Goal: Task Accomplishment & Management: Manage account settings

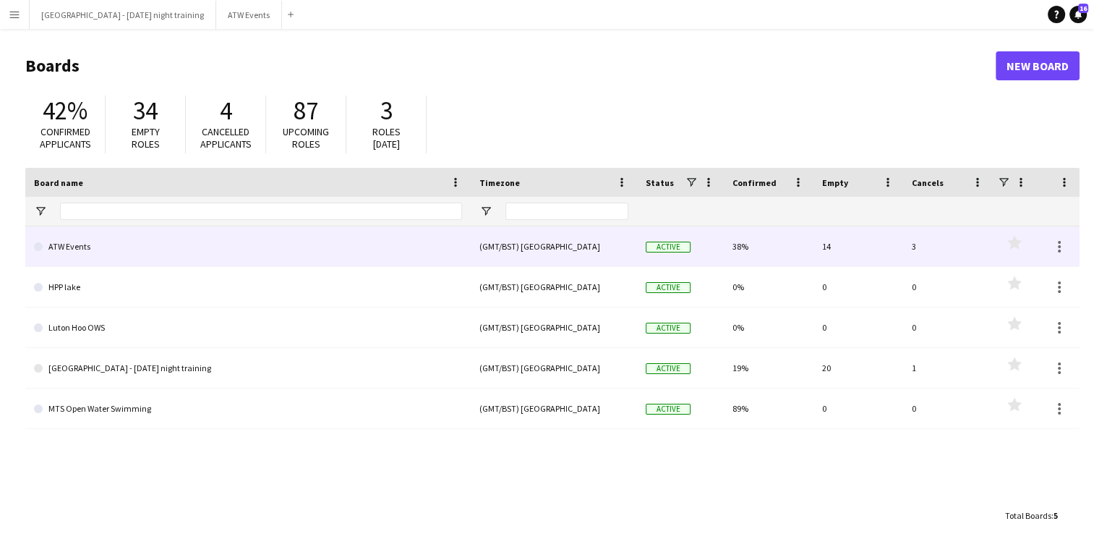
click at [47, 256] on link "ATW Events" at bounding box center [248, 246] width 428 height 40
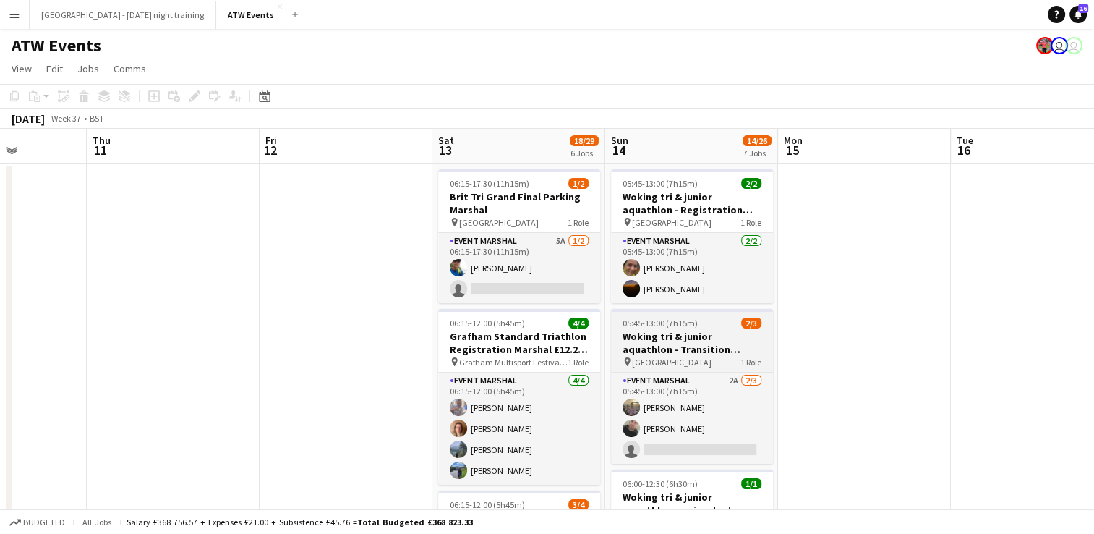
scroll to position [0, 604]
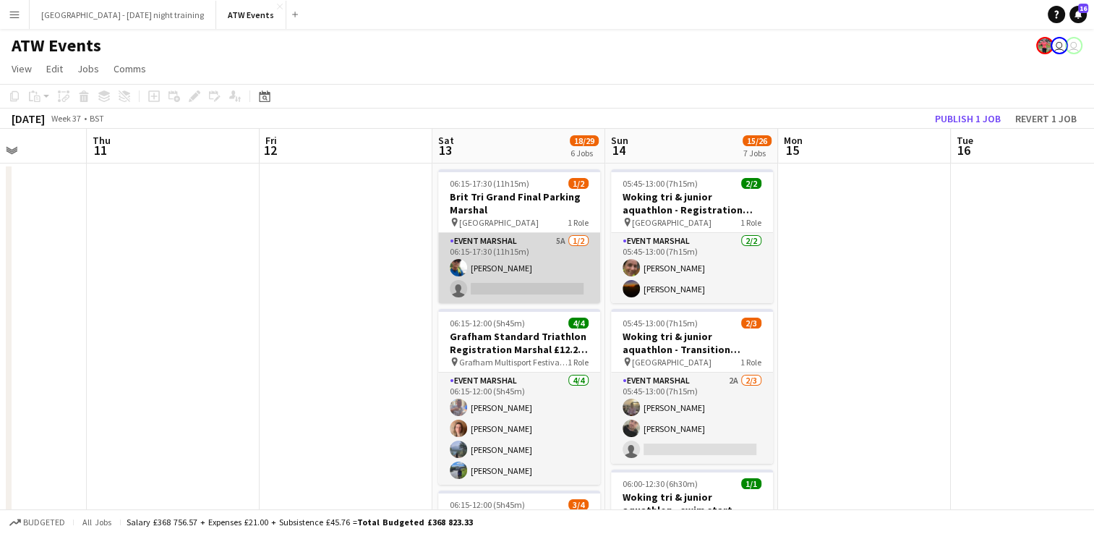
click at [544, 244] on app-card-role "Event Marshal 5A [DATE] 06:15-17:30 (11h15m) [PERSON_NAME] single-neutral-actio…" at bounding box center [519, 268] width 162 height 70
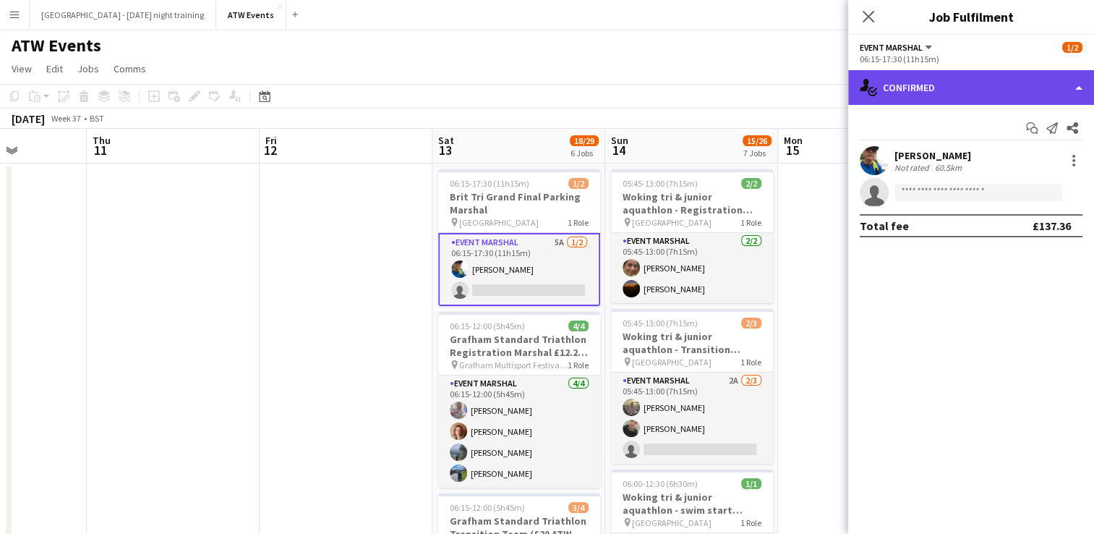
click at [954, 100] on div "single-neutral-actions-check-2 Confirmed" at bounding box center [971, 87] width 246 height 35
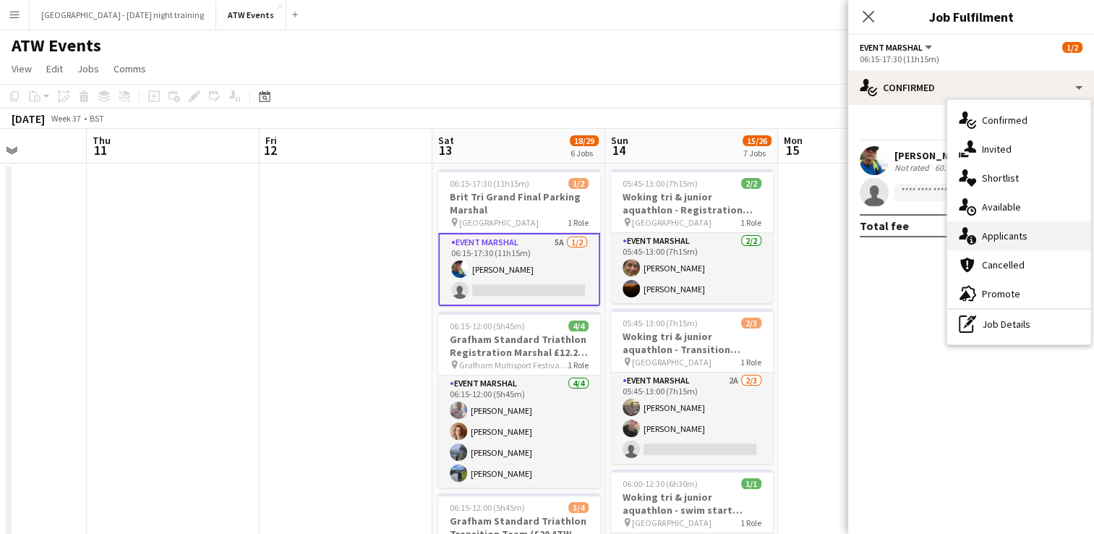
click at [994, 236] on span "Applicants" at bounding box center [1005, 235] width 46 height 13
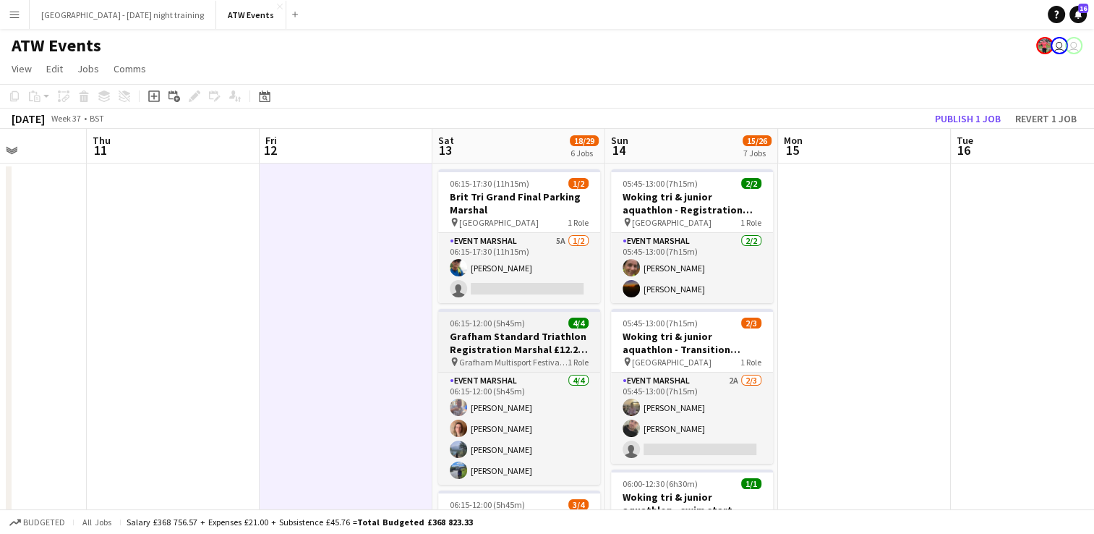
click at [509, 351] on h3 "Grafham Standard Triathlon Registration Marshal £12.21 if over 21 per hour" at bounding box center [519, 343] width 162 height 26
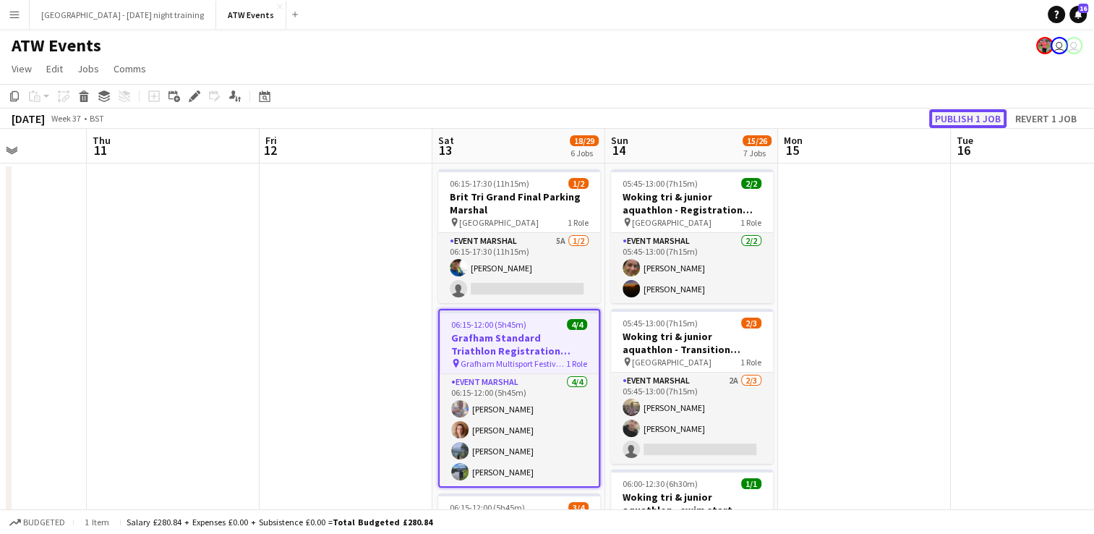
click at [966, 114] on button "Publish 1 job" at bounding box center [967, 118] width 77 height 19
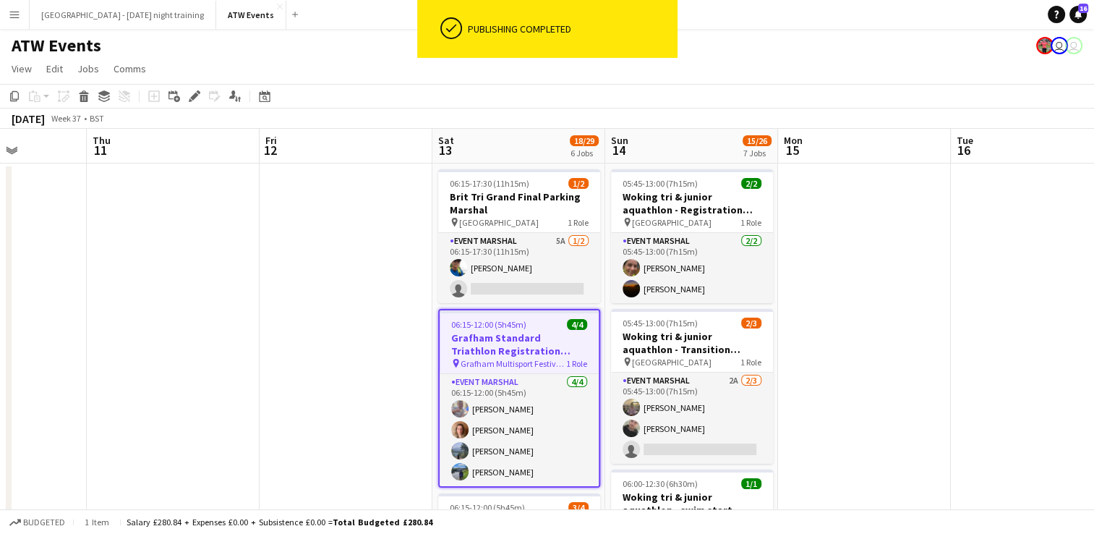
click at [512, 335] on h3 "Grafham Standard Triathlon Registration Marshal £12.21 if over 21 per hour" at bounding box center [519, 344] width 159 height 26
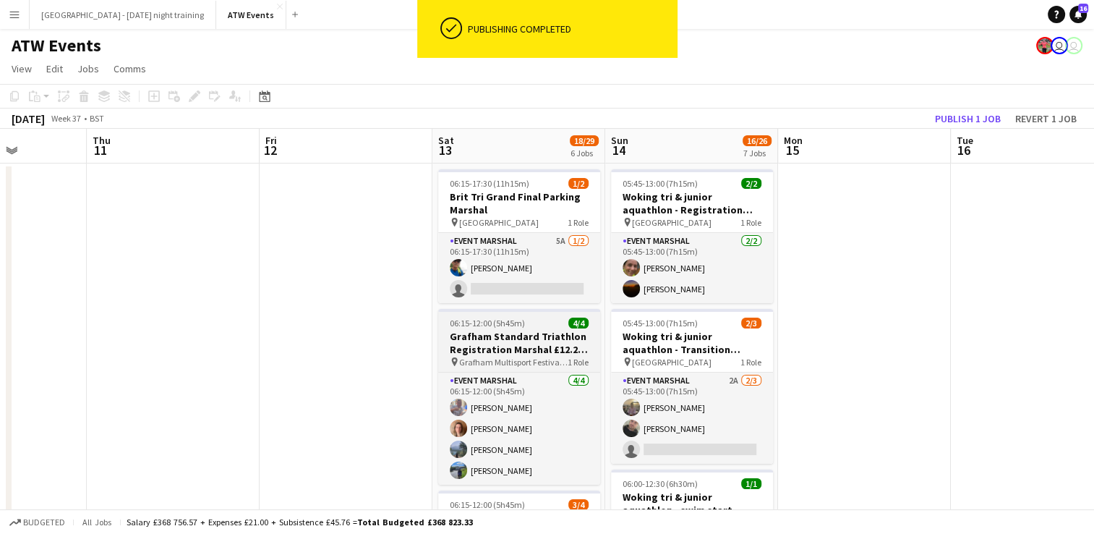
click at [512, 335] on h3 "Grafham Standard Triathlon Registration Marshal £12.21 if over 21 per hour" at bounding box center [519, 343] width 162 height 26
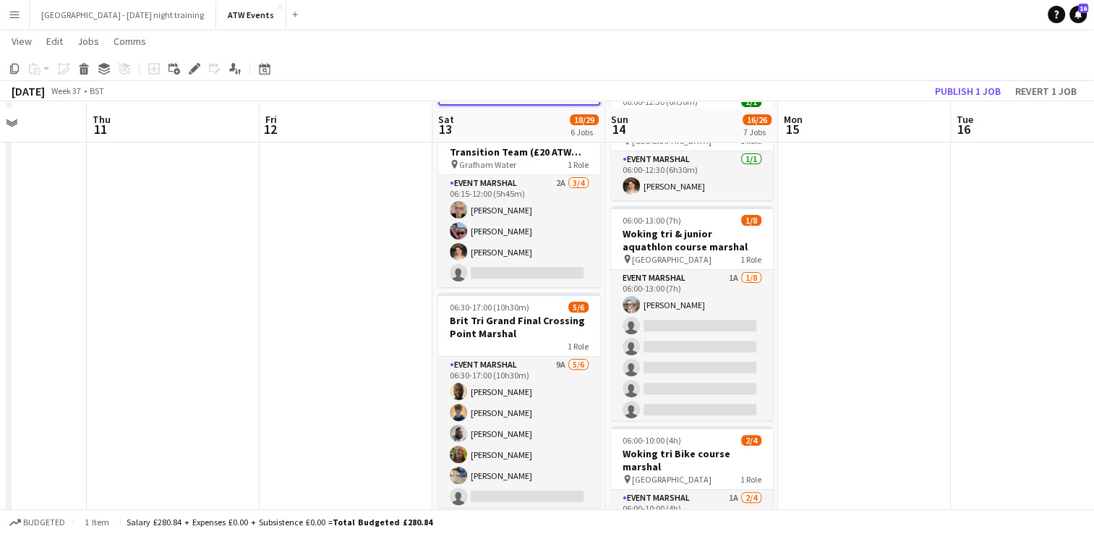
scroll to position [388, 0]
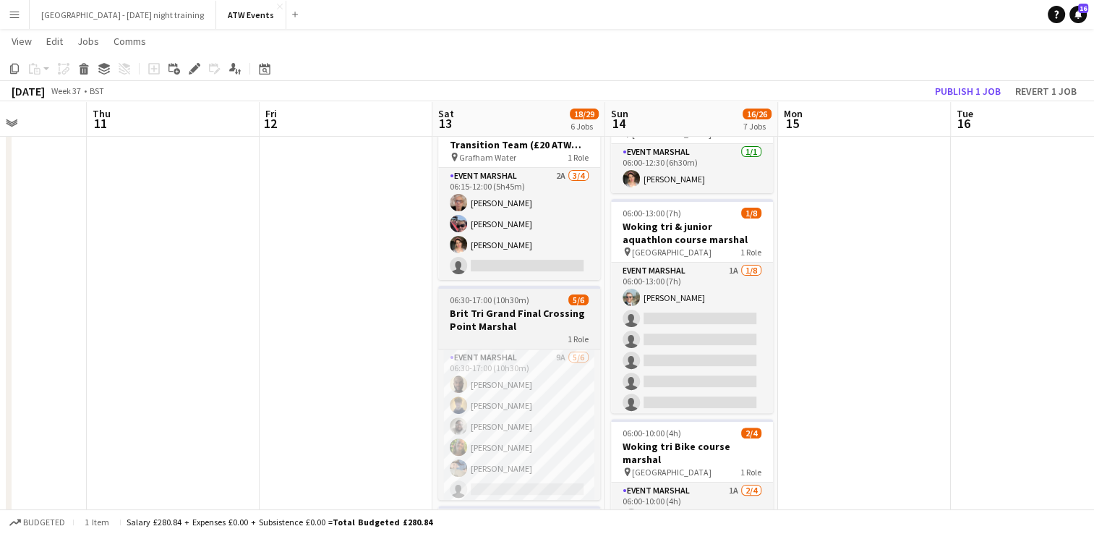
click at [479, 313] on h3 "Brit Tri Grand Final Crossing Point Marshal" at bounding box center [519, 320] width 162 height 26
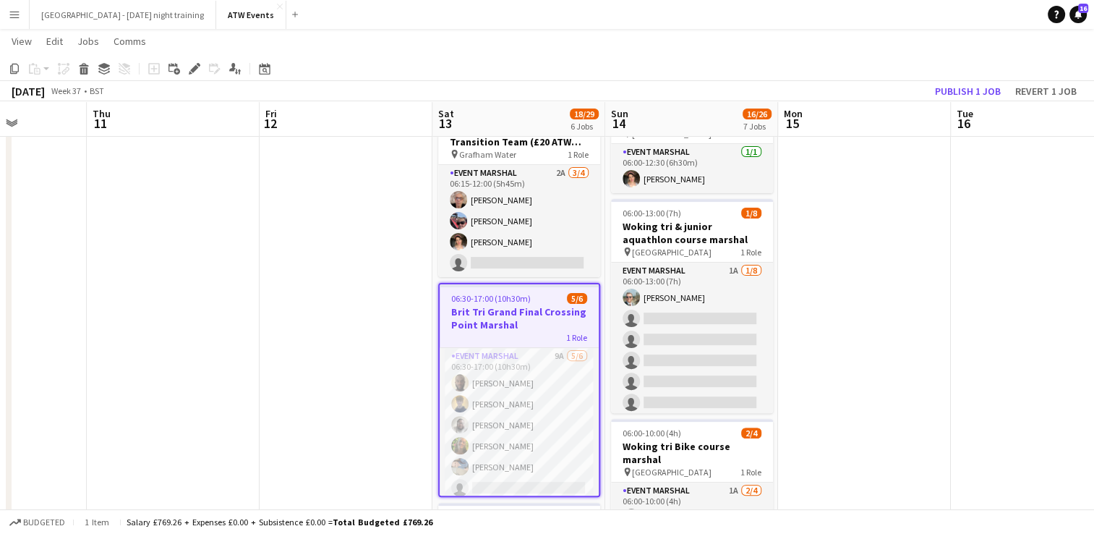
click at [486, 315] on h3 "Brit Tri Grand Final Crossing Point Marshal" at bounding box center [519, 318] width 159 height 26
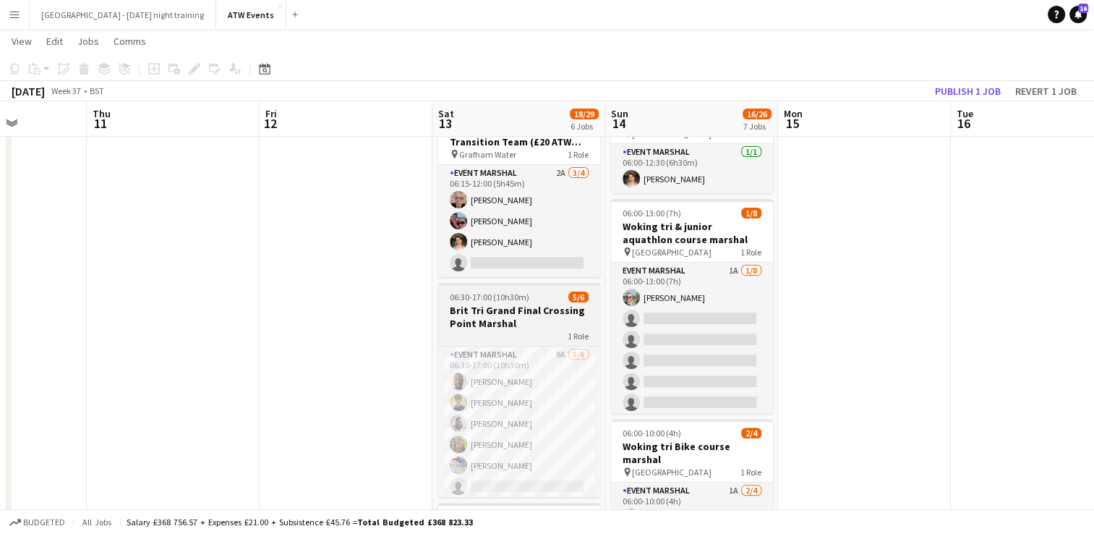
click at [486, 315] on h3 "Brit Tri Grand Final Crossing Point Marshal" at bounding box center [519, 317] width 162 height 26
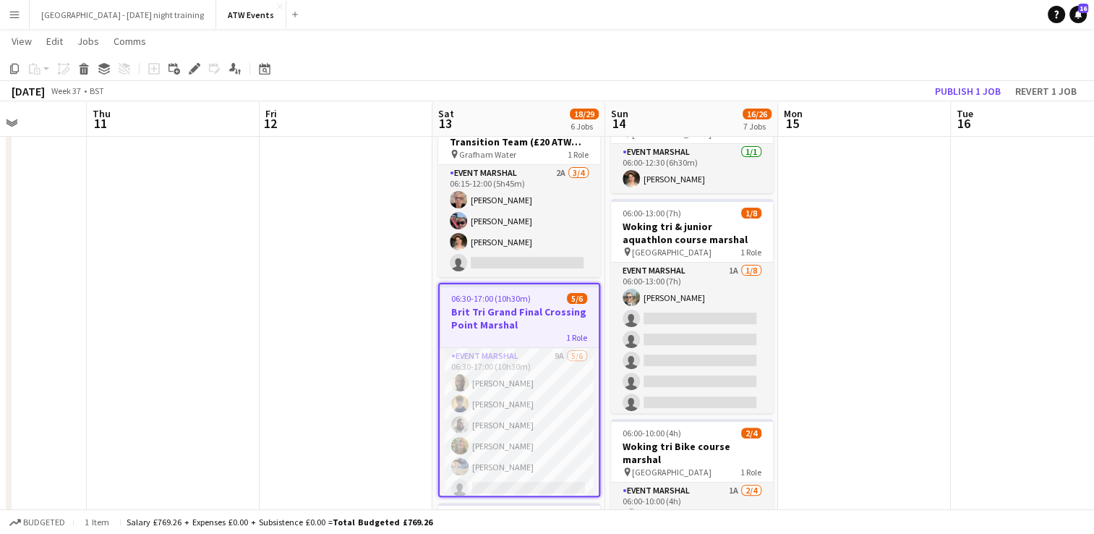
click at [486, 315] on h3 "Brit Tri Grand Final Crossing Point Marshal" at bounding box center [519, 318] width 159 height 26
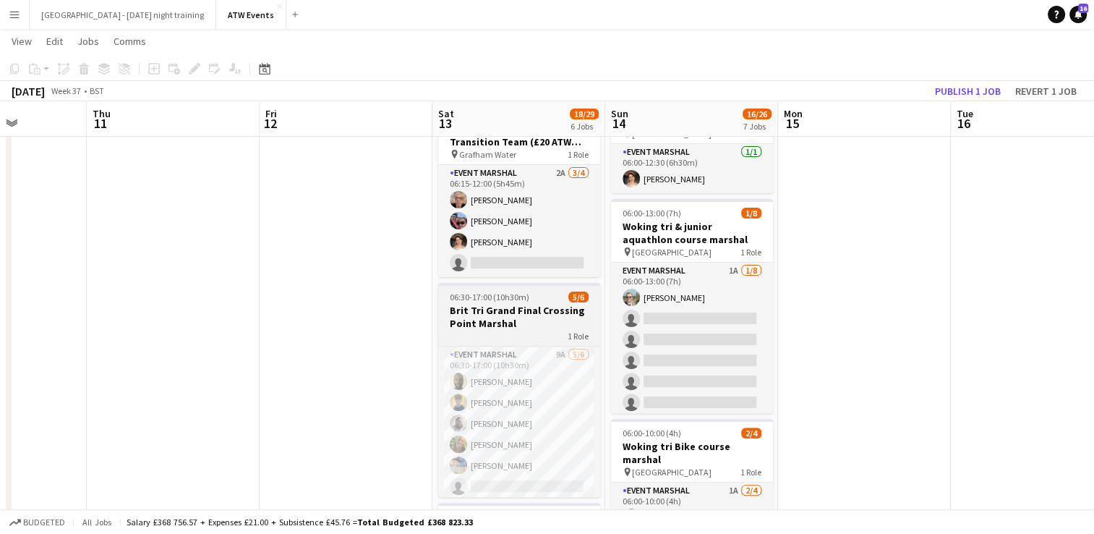
click at [486, 315] on h3 "Brit Tri Grand Final Crossing Point Marshal" at bounding box center [519, 317] width 162 height 26
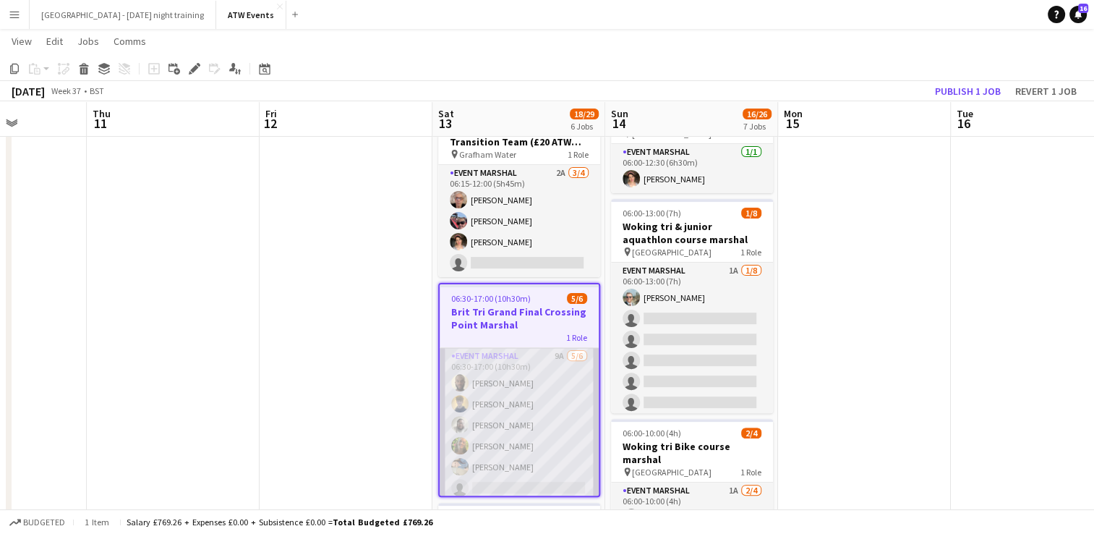
click at [522, 372] on app-card-role "Event Marshal 9A [DATE] 06:30-17:00 (10h30m) [PERSON_NAME] [PERSON_NAME] [PERSO…" at bounding box center [519, 425] width 159 height 154
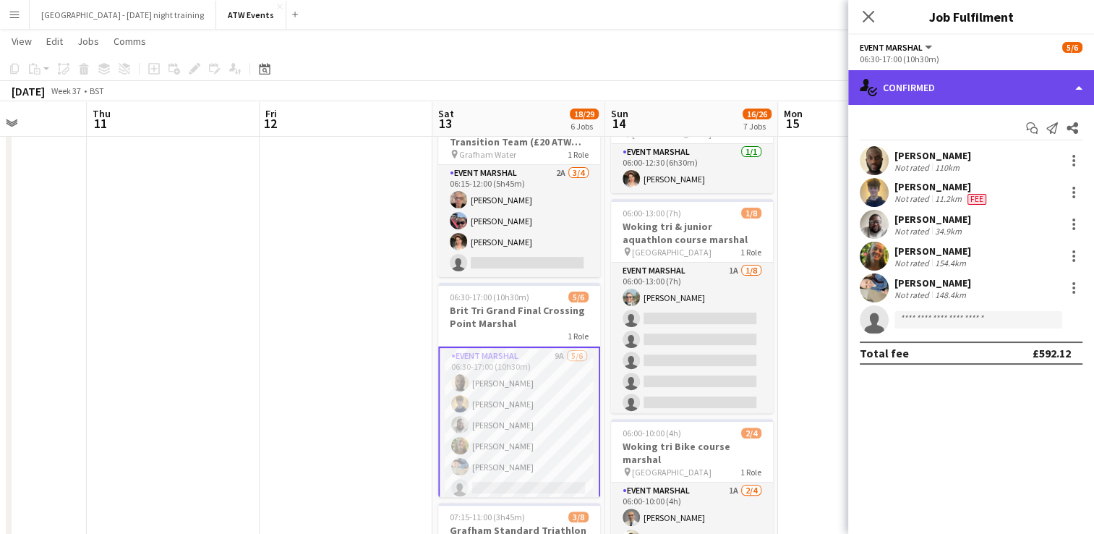
click at [1021, 93] on div "single-neutral-actions-check-2 Confirmed" at bounding box center [971, 87] width 246 height 35
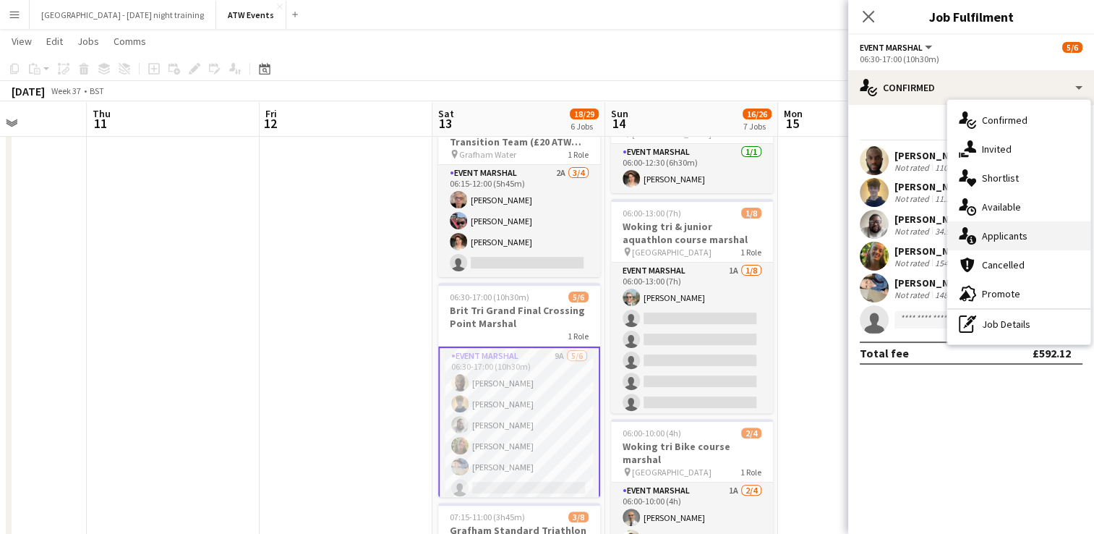
click at [992, 238] on span "Applicants" at bounding box center [1005, 235] width 46 height 13
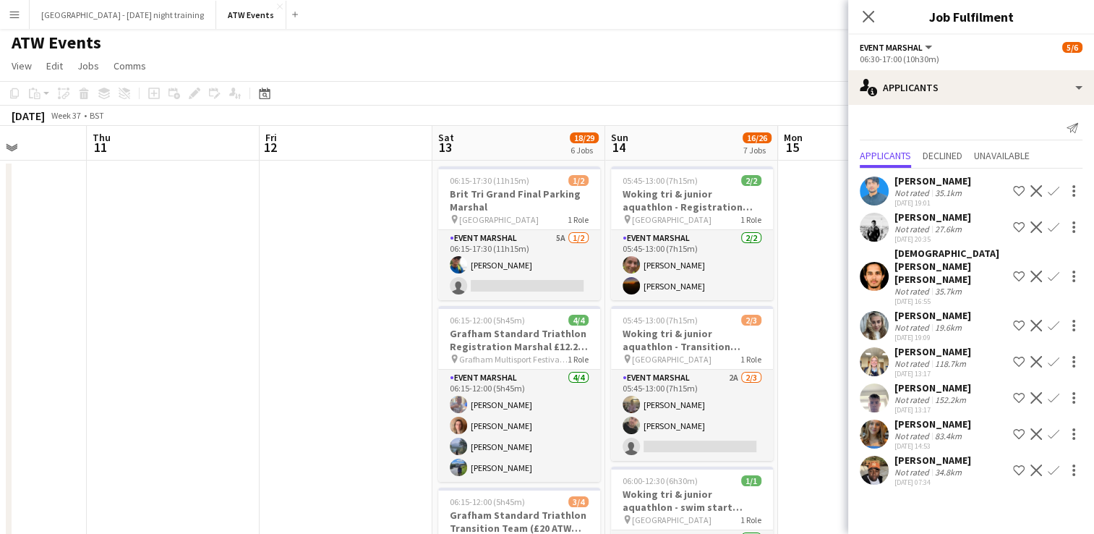
scroll to position [0, 0]
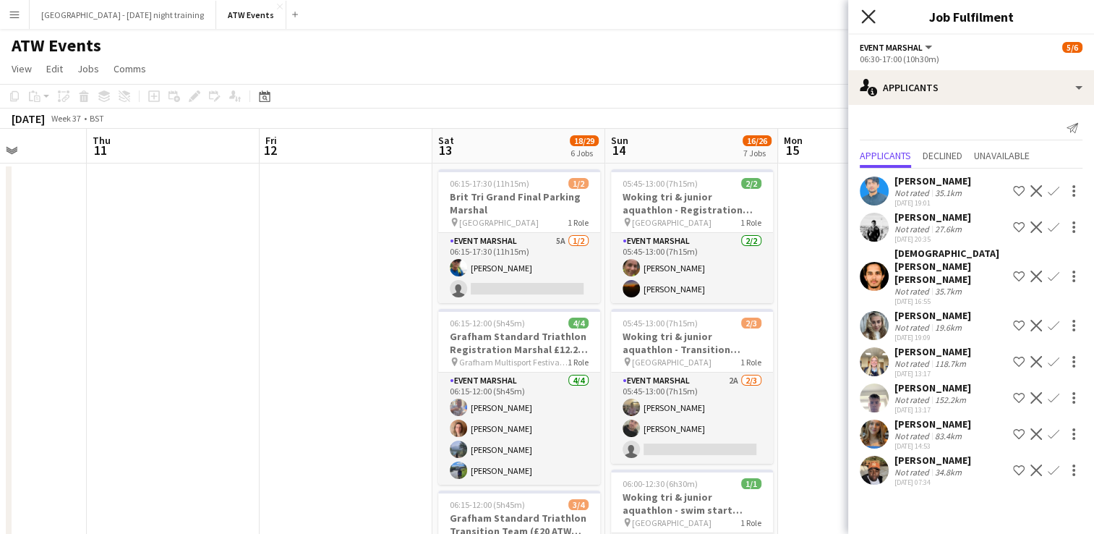
click at [870, 14] on icon at bounding box center [868, 16] width 14 height 14
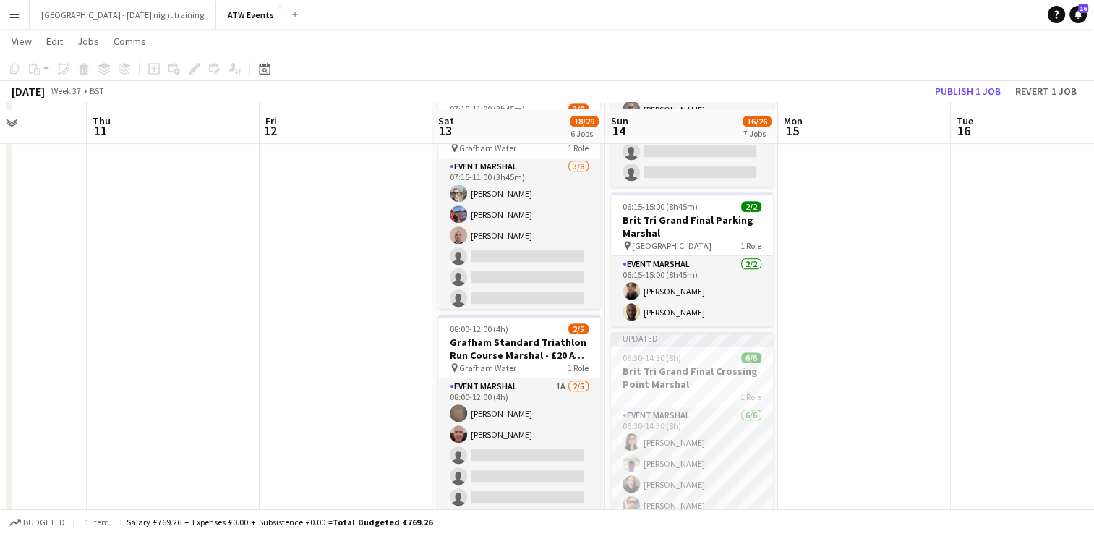
scroll to position [792, 0]
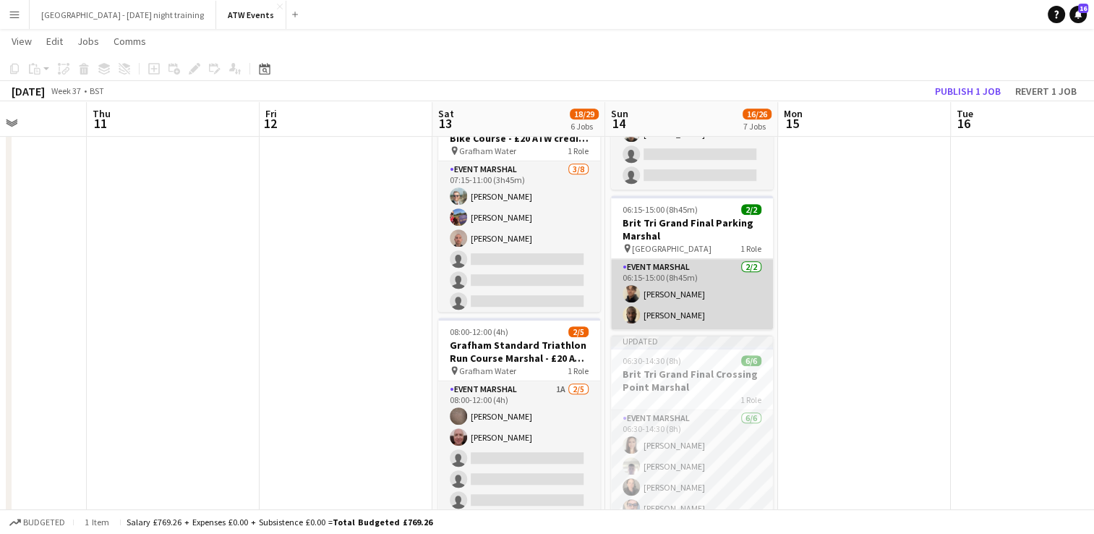
click at [679, 286] on app-card-role "Event Marshal [DATE] 06:15-15:00 (8h45m) [PERSON_NAME] [PERSON_NAME]" at bounding box center [692, 294] width 162 height 70
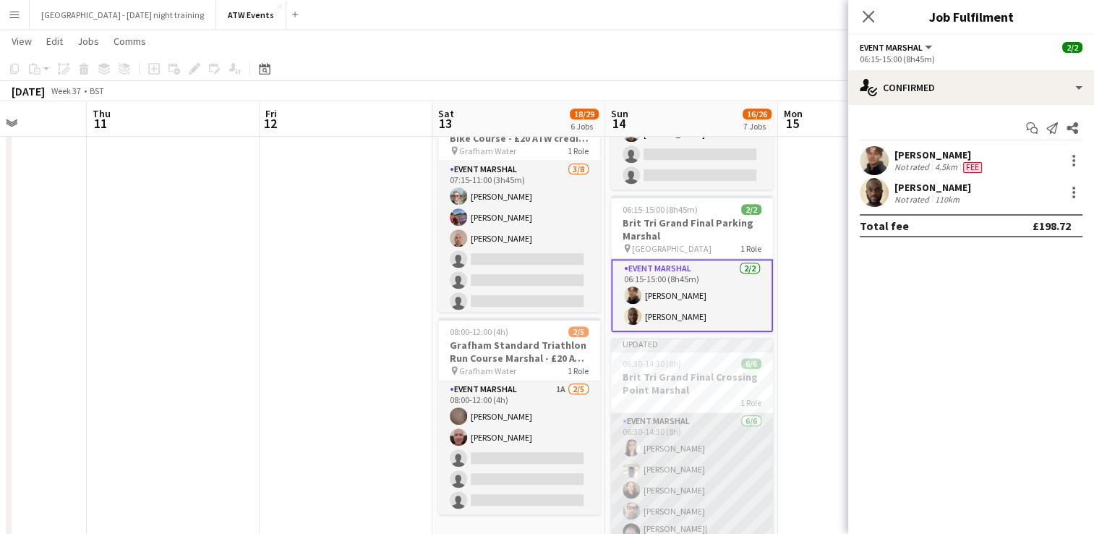
click at [698, 505] on app-card-role "Event Marshal [DATE] 06:30-14:30 (8h) [PERSON_NAME] [PERSON_NAME] [PERSON_NAME]…" at bounding box center [692, 492] width 162 height 158
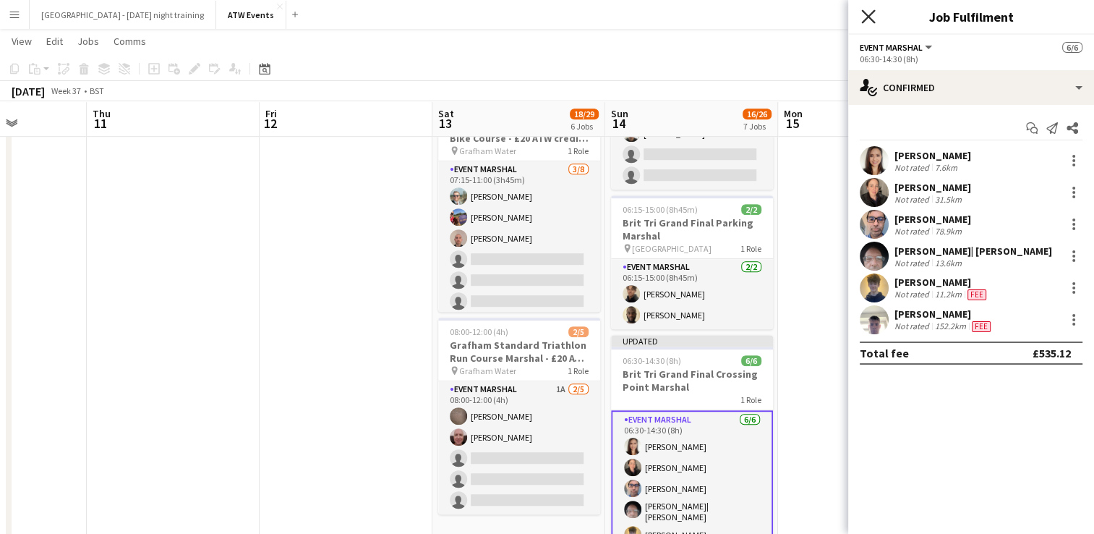
click at [870, 16] on icon "Close pop-in" at bounding box center [868, 16] width 14 height 14
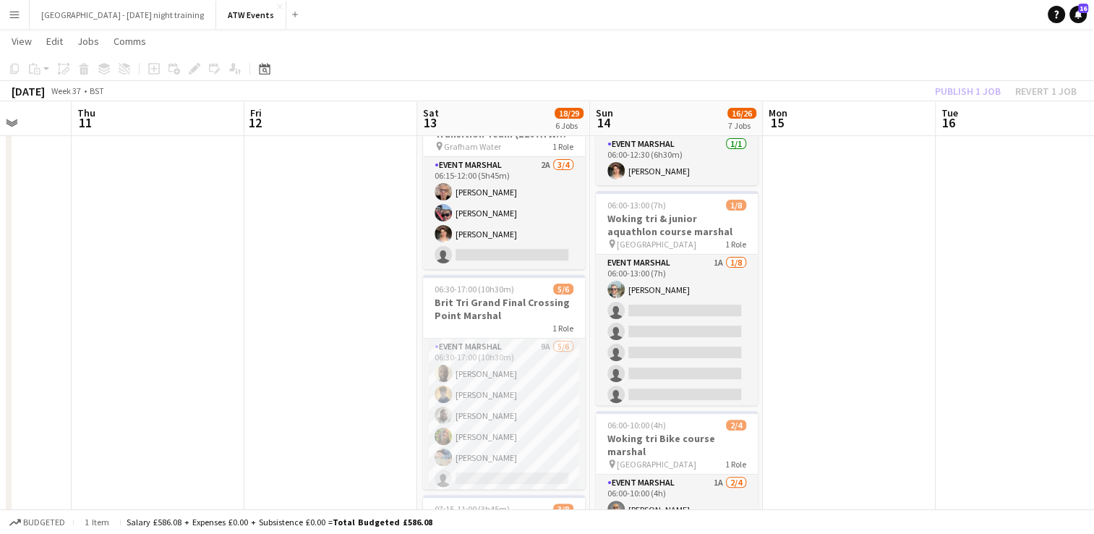
scroll to position [0, 617]
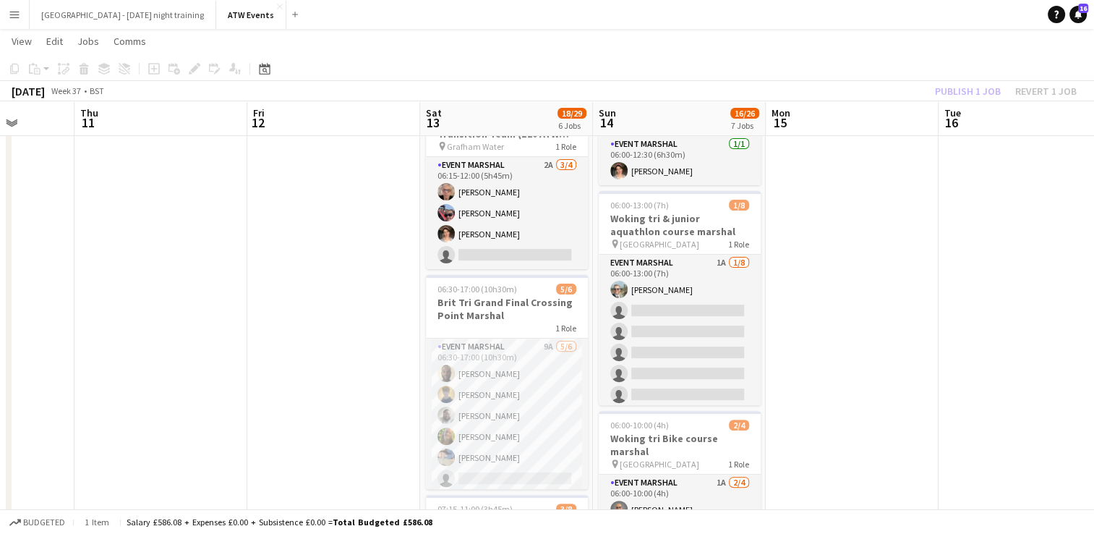
drag, startPoint x: 954, startPoint y: 101, endPoint x: 941, endPoint y: 221, distance: 120.6
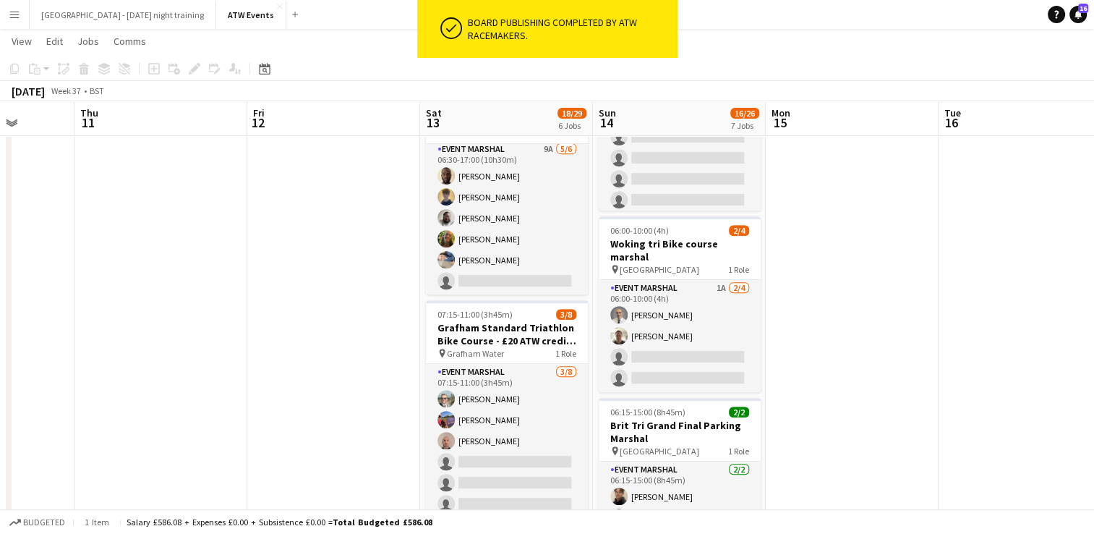
scroll to position [591, 0]
